Goal: Information Seeking & Learning: Learn about a topic

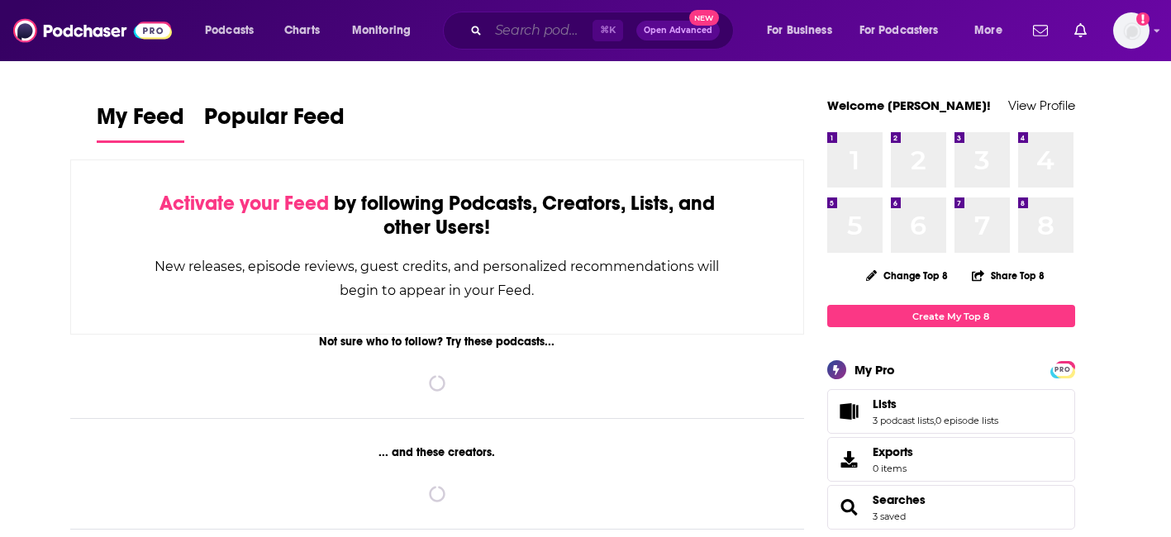
click at [534, 31] on input "Search podcasts, credits, & more..." at bounding box center [540, 30] width 104 height 26
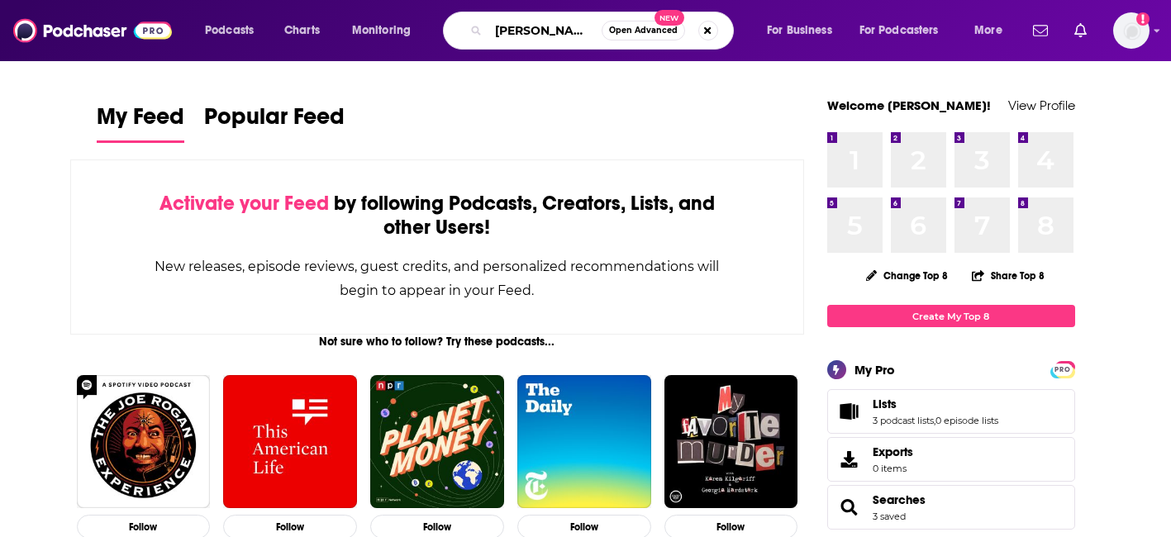
type input "[PERSON_NAME] show"
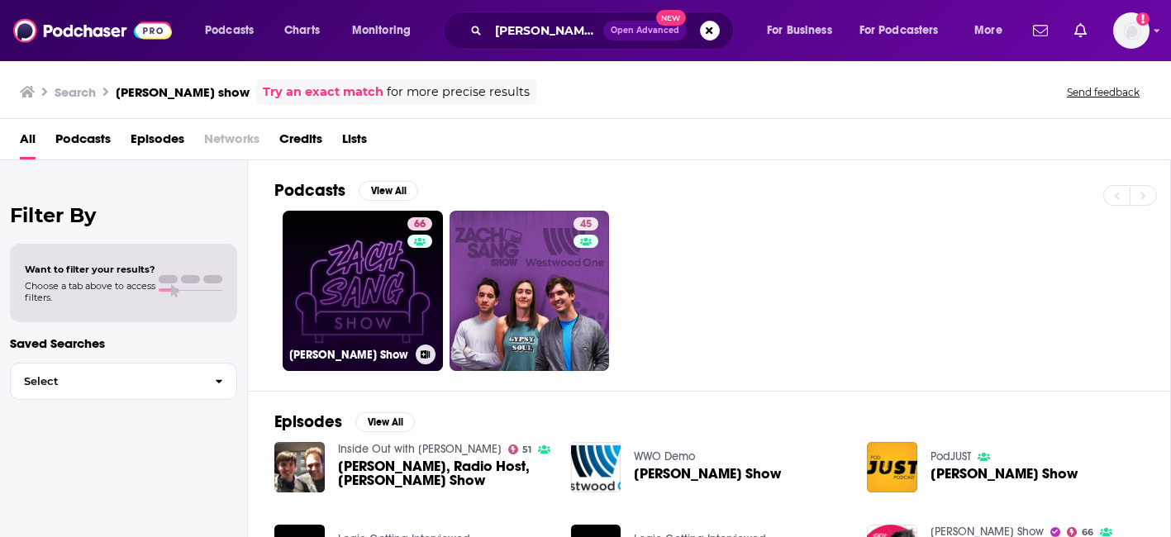
click at [347, 254] on link "66 [PERSON_NAME] Show" at bounding box center [363, 291] width 160 height 160
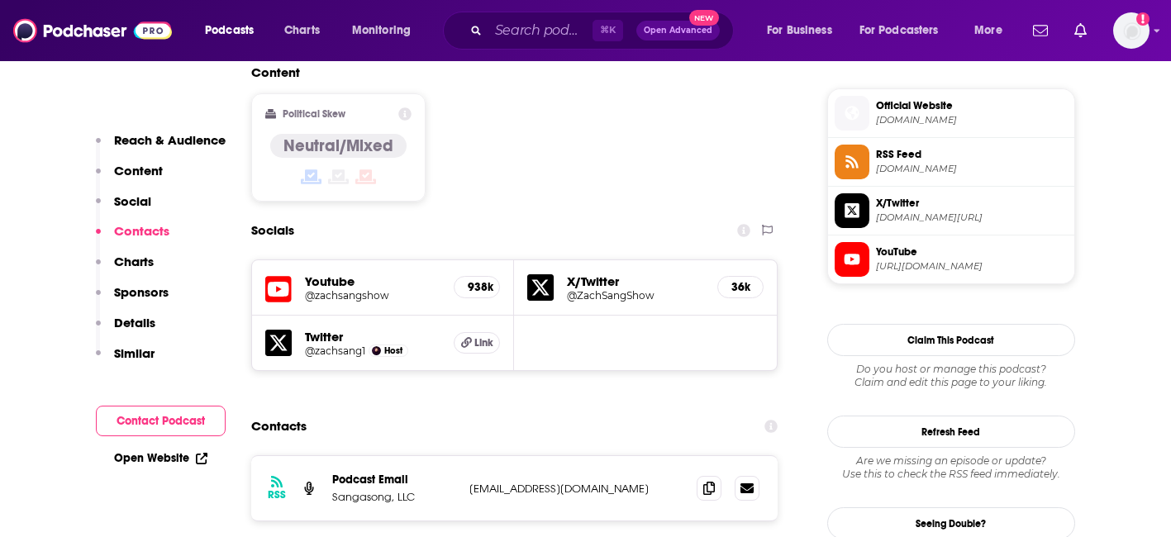
scroll to position [1320, 0]
